Goal: Task Accomplishment & Management: Manage account settings

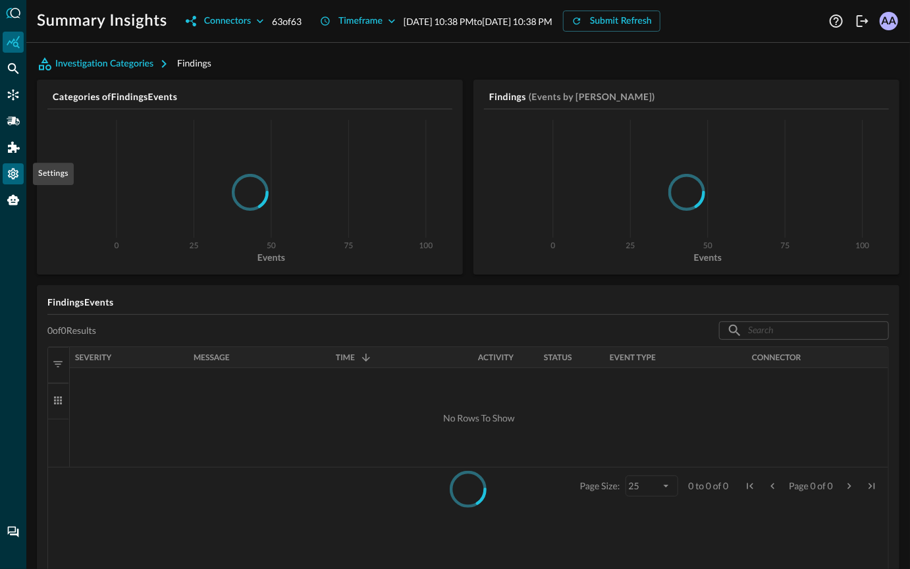
click at [9, 170] on icon "Settings" at bounding box center [13, 173] width 13 height 13
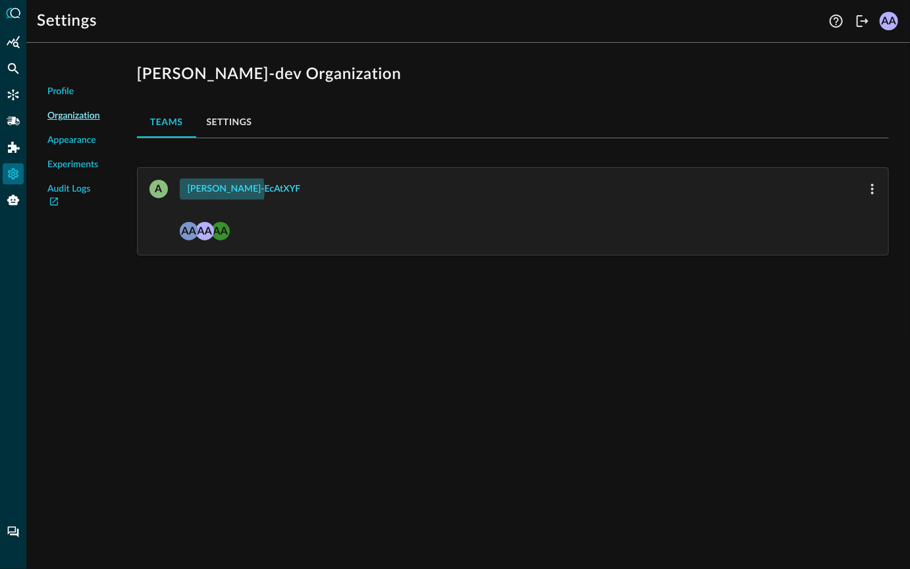
click at [211, 190] on div "[PERSON_NAME]-ecAtXYF" at bounding box center [244, 189] width 113 height 16
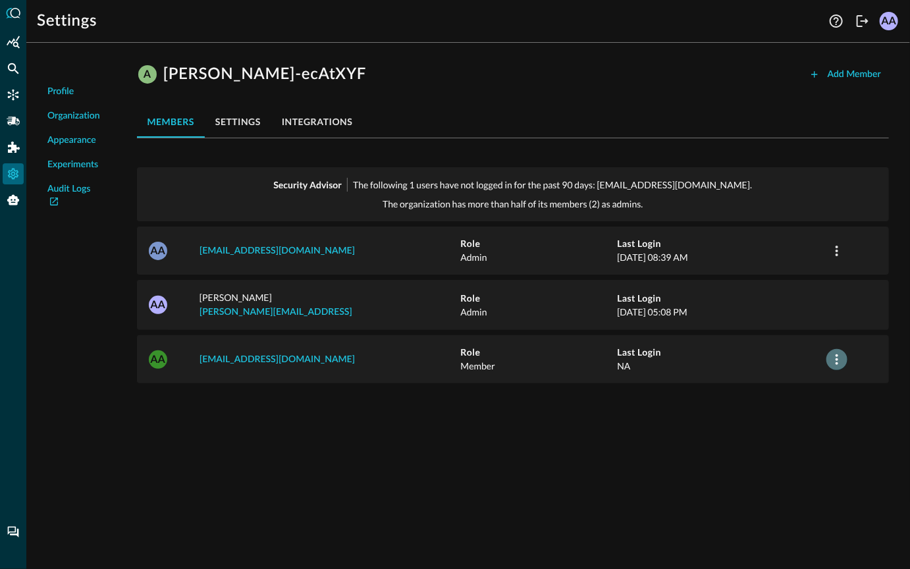
click at [833, 352] on icon "button" at bounding box center [837, 360] width 16 height 16
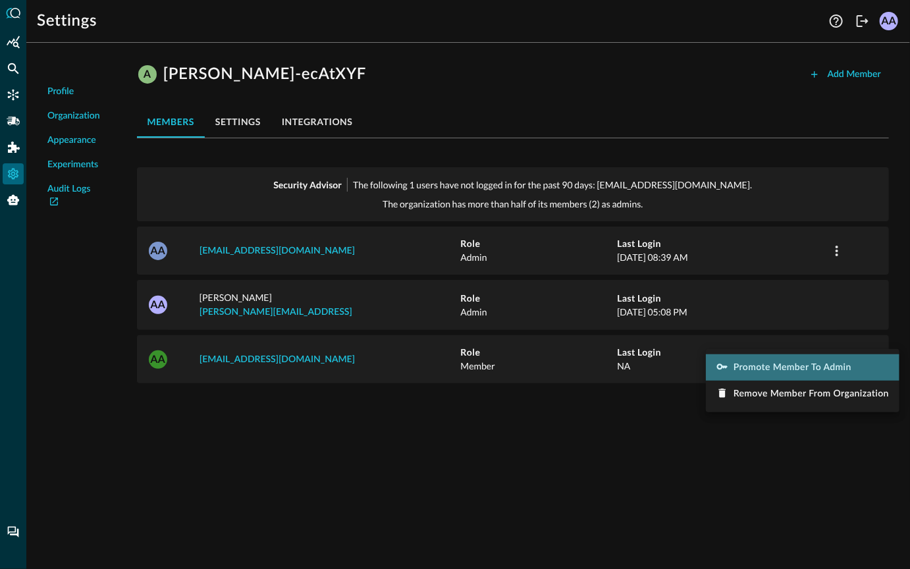
click at [766, 367] on span "Promote Member to Admin" at bounding box center [792, 367] width 118 height 9
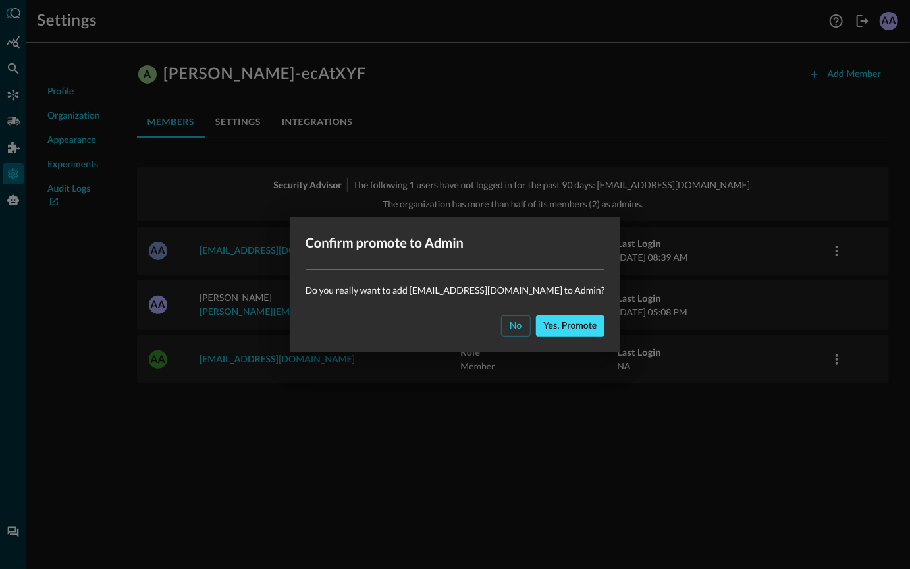
click at [573, 333] on div "Yes, promote" at bounding box center [570, 326] width 53 height 16
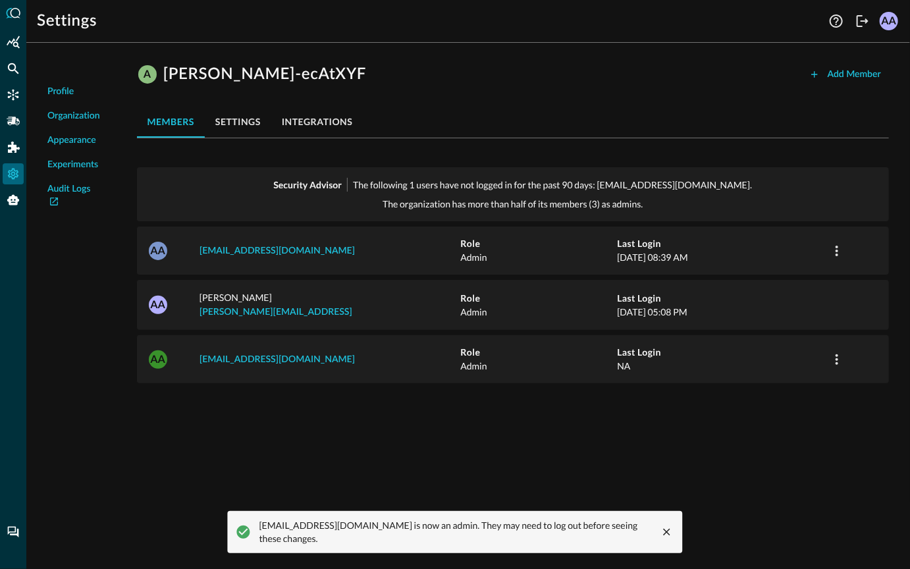
click at [61, 88] on span "Profile" at bounding box center [60, 92] width 26 height 14
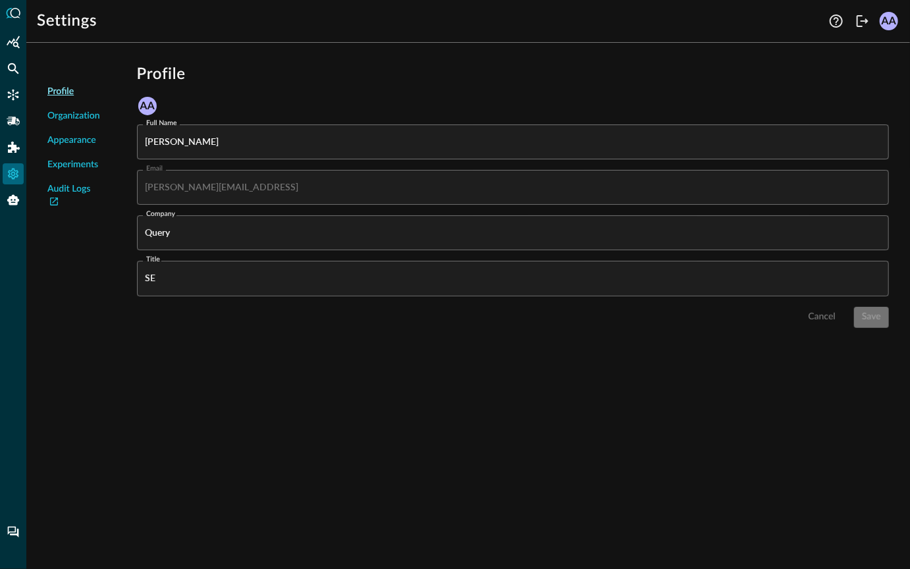
click at [61, 88] on span "Profile" at bounding box center [60, 92] width 26 height 14
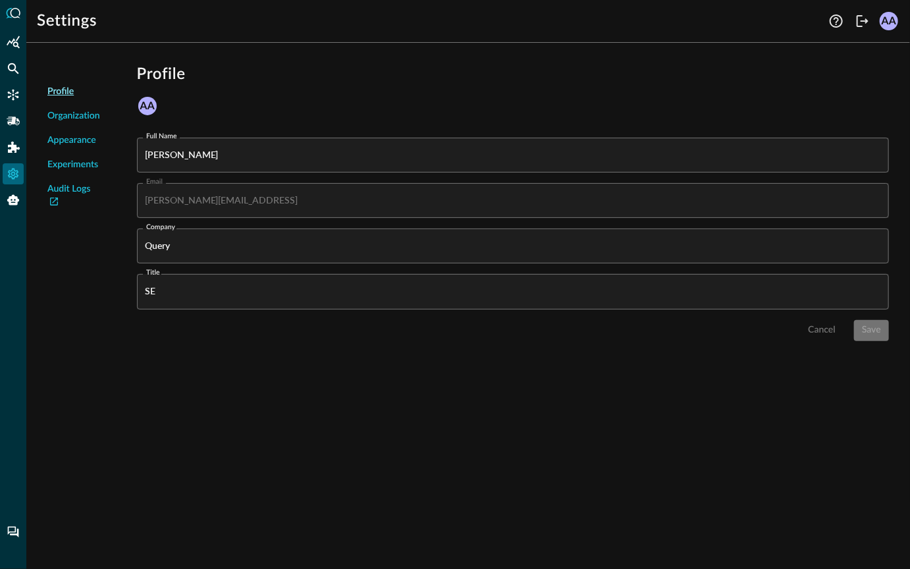
click at [190, 249] on input "Query" at bounding box center [517, 245] width 744 height 35
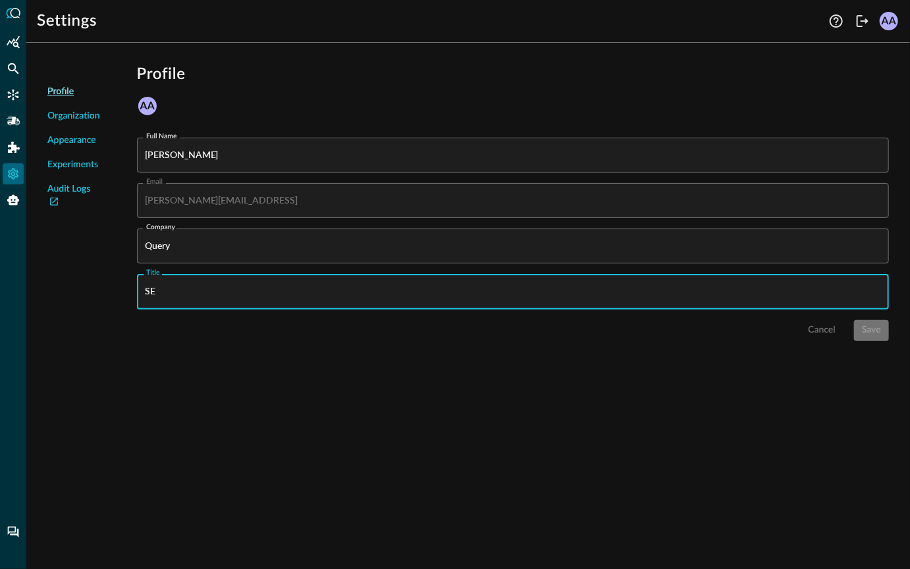
click at [176, 293] on input "SE" at bounding box center [517, 291] width 744 height 35
type input "SEE"
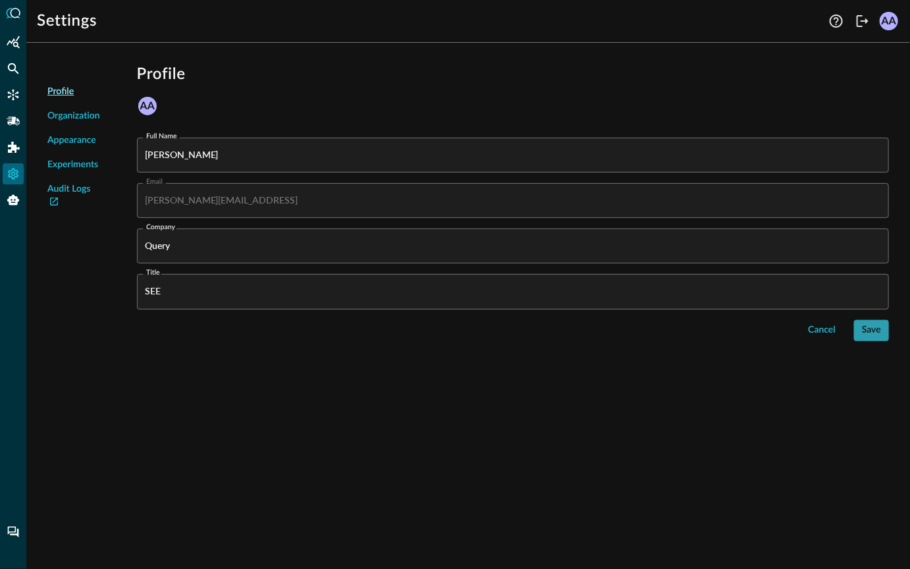
click at [860, 330] on button "Save" at bounding box center [871, 330] width 35 height 21
